Goal: Task Accomplishment & Management: Use online tool/utility

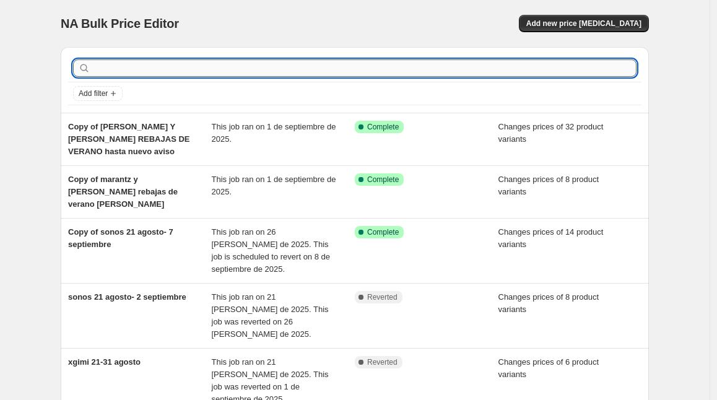
click at [398, 69] on input "text" at bounding box center [365, 67] width 544 height 17
type input "sonos"
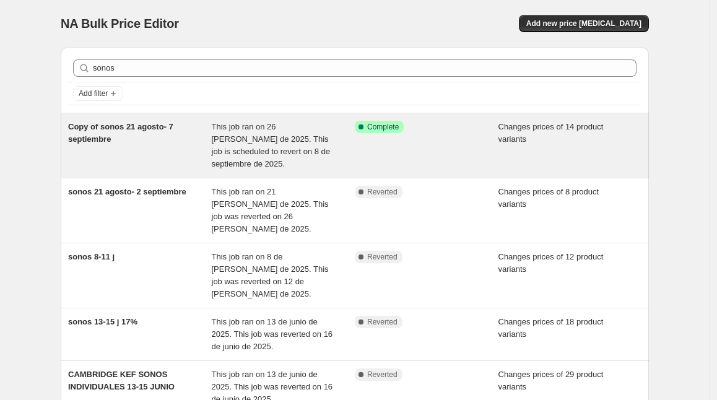
click at [155, 133] on div "Copy of sonos 21 agosto- 7 septiembre" at bounding box center [140, 146] width 144 height 50
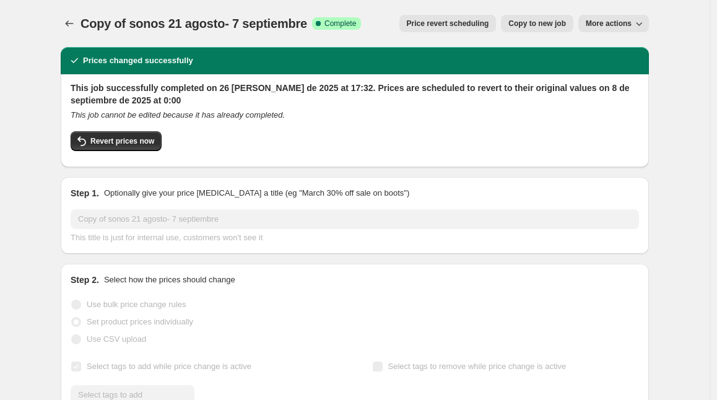
click at [468, 24] on span "Price revert scheduling" at bounding box center [448, 24] width 82 height 10
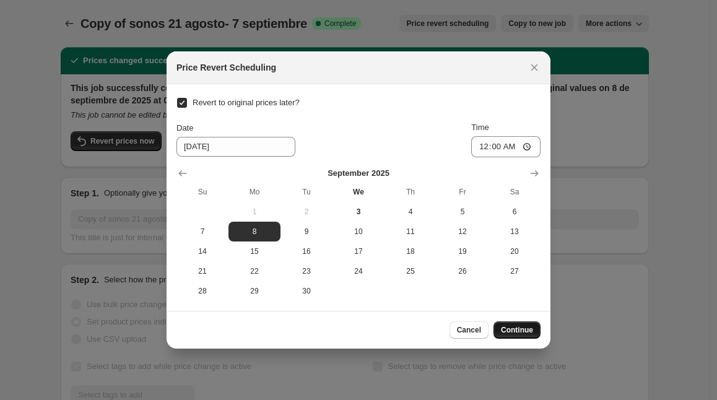
click at [519, 335] on span "Continue" at bounding box center [517, 330] width 32 height 10
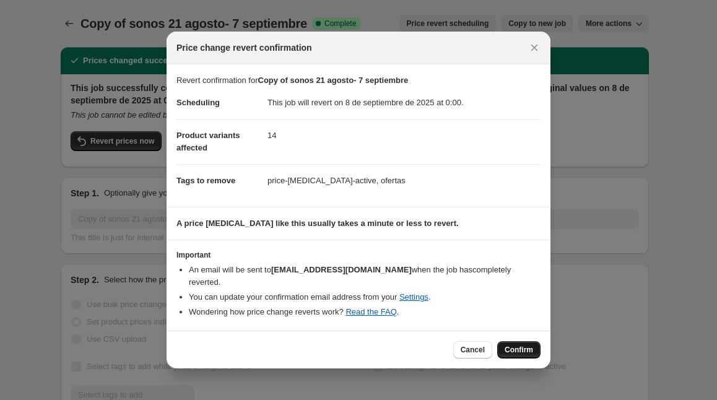
click at [514, 341] on button "Confirm" at bounding box center [518, 349] width 43 height 17
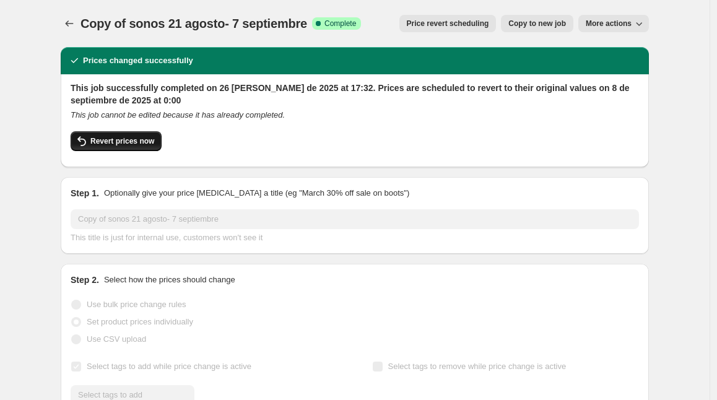
click at [141, 136] on button "Revert prices now" at bounding box center [116, 141] width 91 height 20
checkbox input "false"
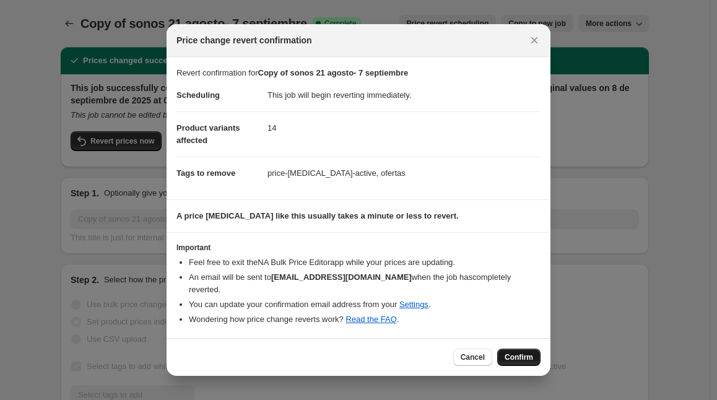
click at [527, 352] on span "Confirm" at bounding box center [519, 357] width 28 height 10
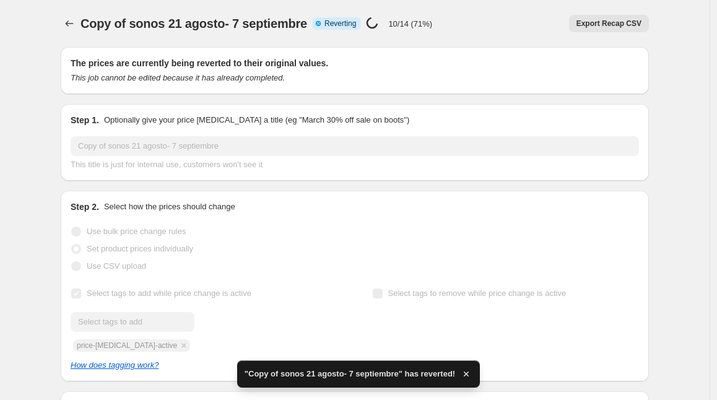
checkbox input "true"
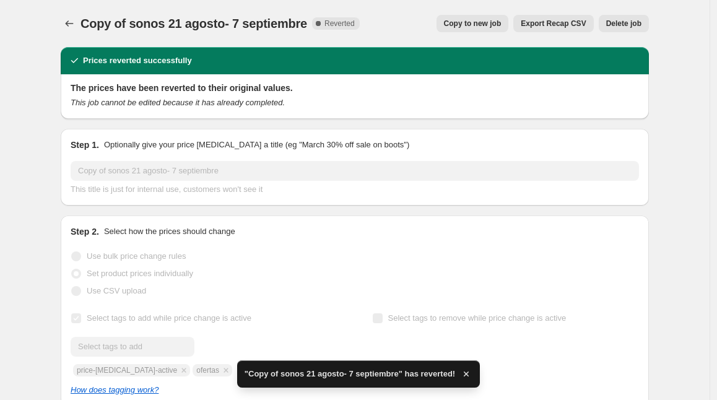
click at [492, 27] on span "Copy to new job" at bounding box center [473, 24] width 58 height 10
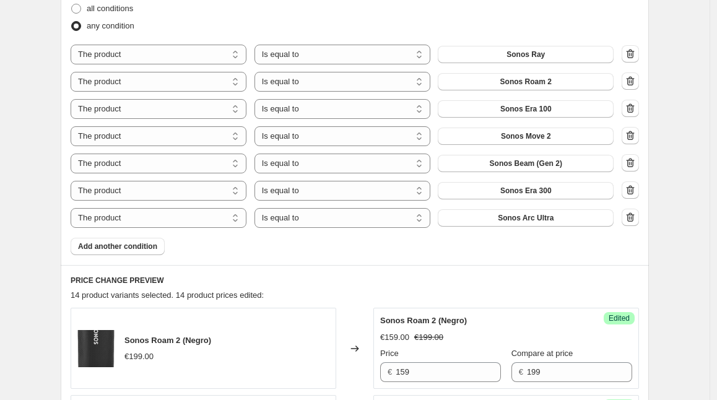
scroll to position [416, 0]
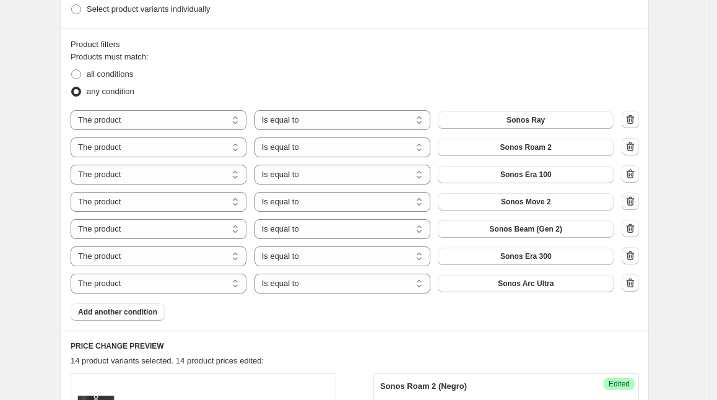
click at [631, 201] on icon "button" at bounding box center [631, 201] width 8 height 9
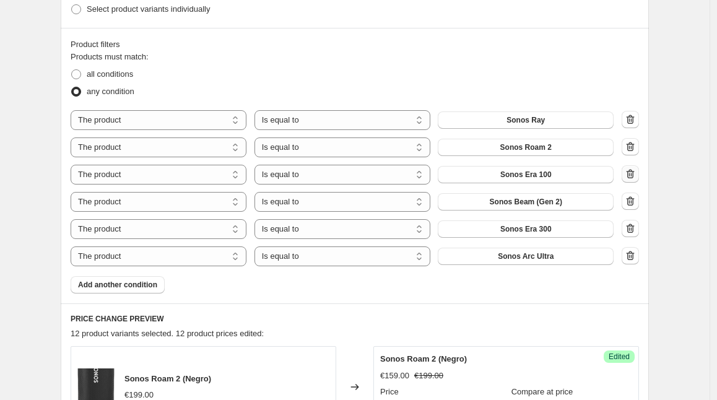
click at [632, 168] on button "button" at bounding box center [630, 173] width 17 height 17
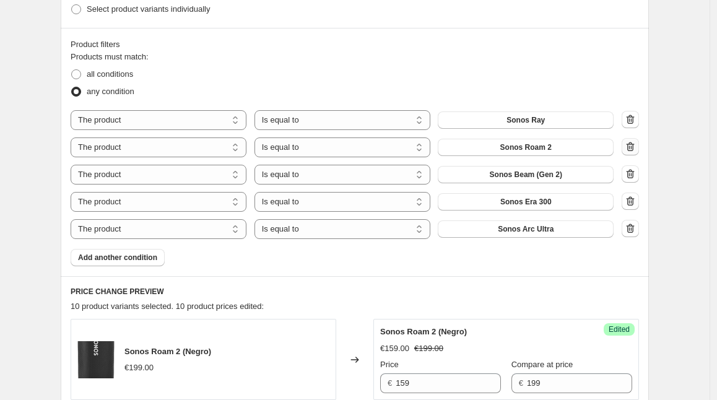
click at [633, 144] on icon "button" at bounding box center [630, 147] width 12 height 12
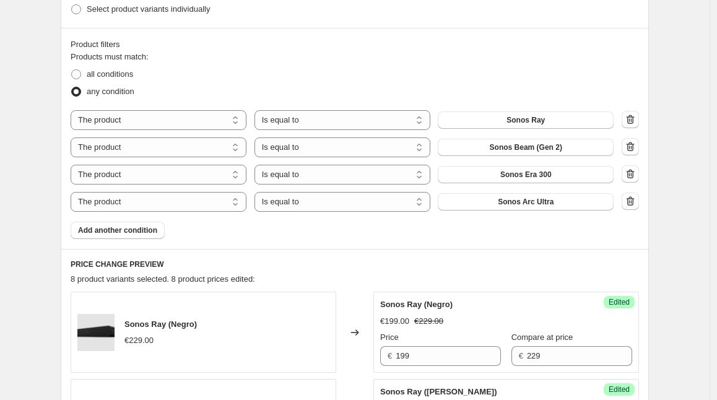
click at [631, 120] on icon "button" at bounding box center [629, 120] width 1 height 4
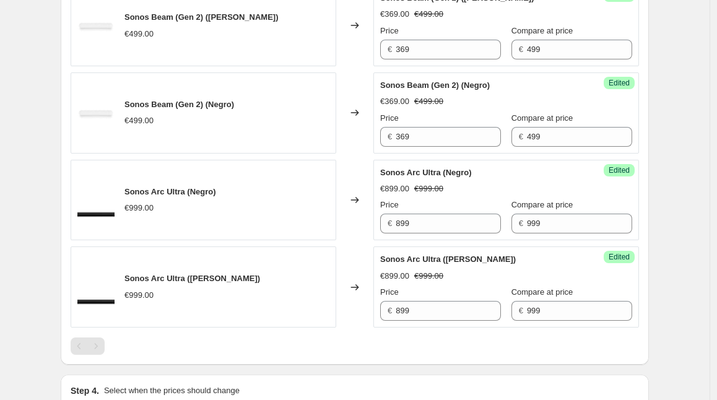
scroll to position [1026, 0]
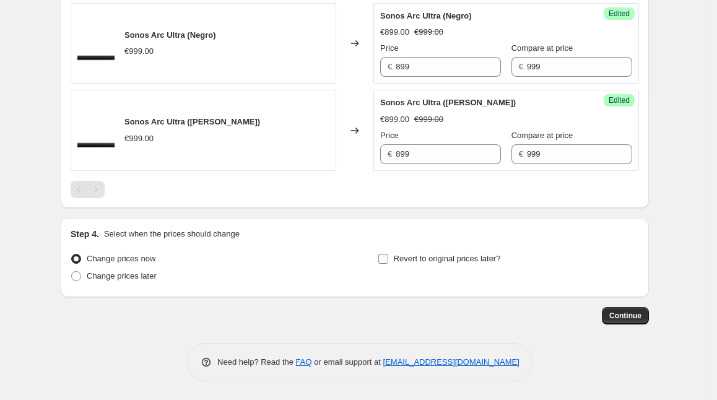
click at [415, 256] on span "Revert to original prices later?" at bounding box center [447, 258] width 107 height 9
click at [388, 256] on input "Revert to original prices later?" at bounding box center [383, 259] width 10 height 10
checkbox input "true"
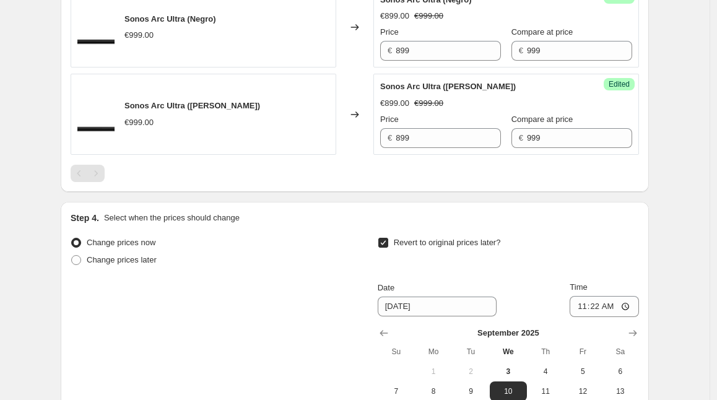
scroll to position [1101, 0]
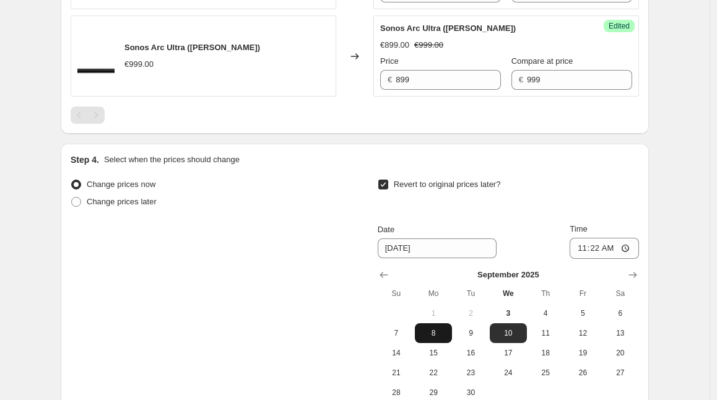
click at [434, 332] on span "8" at bounding box center [433, 333] width 27 height 10
type input "[DATE]"
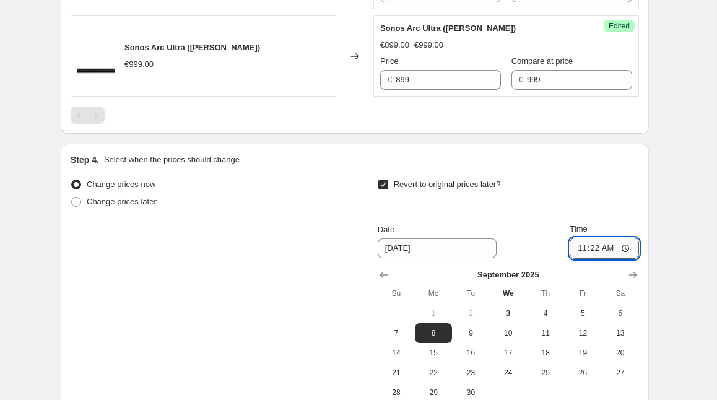
click at [600, 245] on input "11:22" at bounding box center [604, 248] width 69 height 21
type input "00:00"
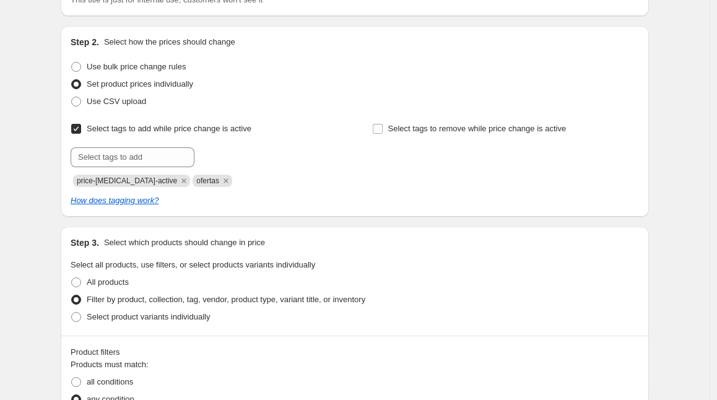
scroll to position [0, 0]
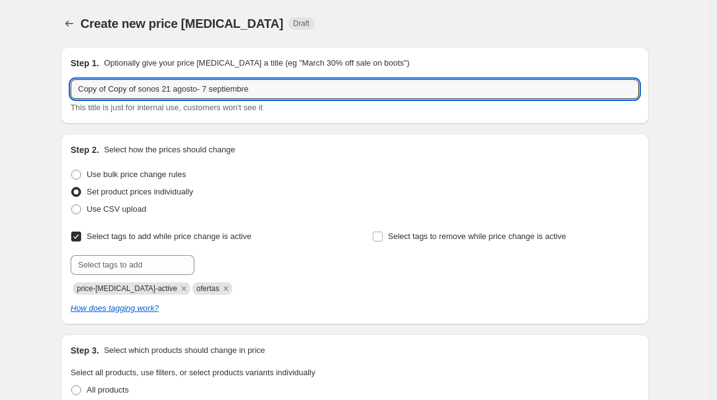
drag, startPoint x: 142, startPoint y: 88, endPoint x: -4, endPoint y: 84, distance: 146.9
click at [0, 84] on html "Home Settings Plans Skip to content Create new price [MEDICAL_DATA]. This page …" at bounding box center [358, 200] width 717 height 400
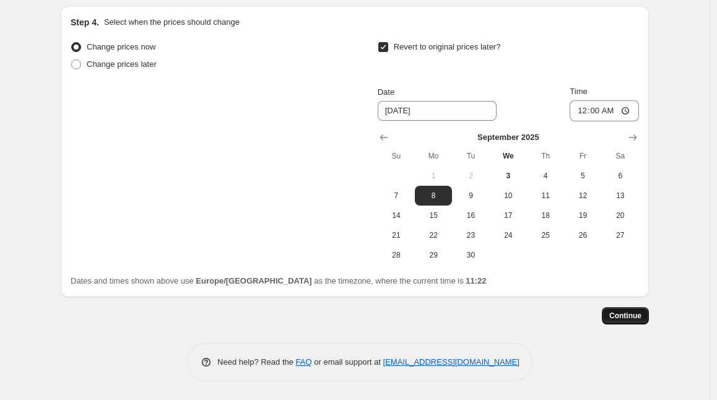
type input "definitiva actual [GEOGRAPHIC_DATA] 21 agosto- 7 septiembre"
click at [629, 310] on button "Continue" at bounding box center [625, 315] width 47 height 17
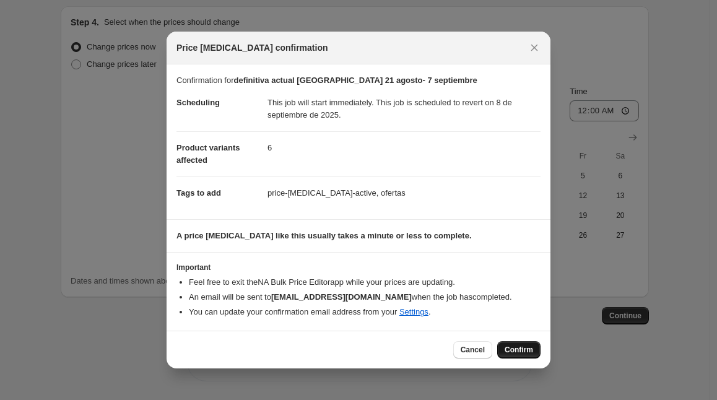
click at [514, 346] on span "Confirm" at bounding box center [519, 350] width 28 height 10
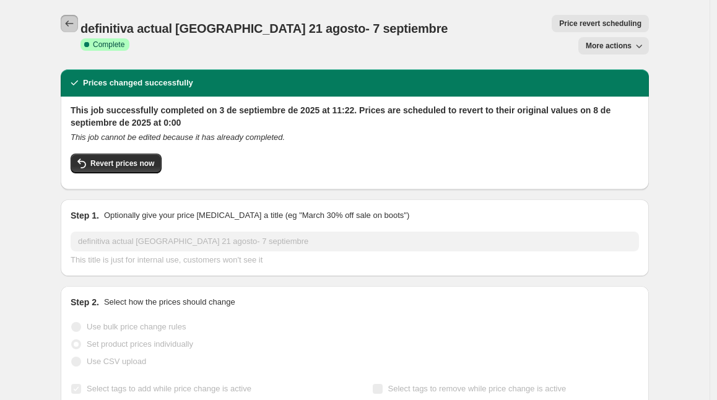
click at [71, 21] on icon "Price change jobs" at bounding box center [69, 23] width 12 height 12
